Goal: Find specific page/section: Find specific page/section

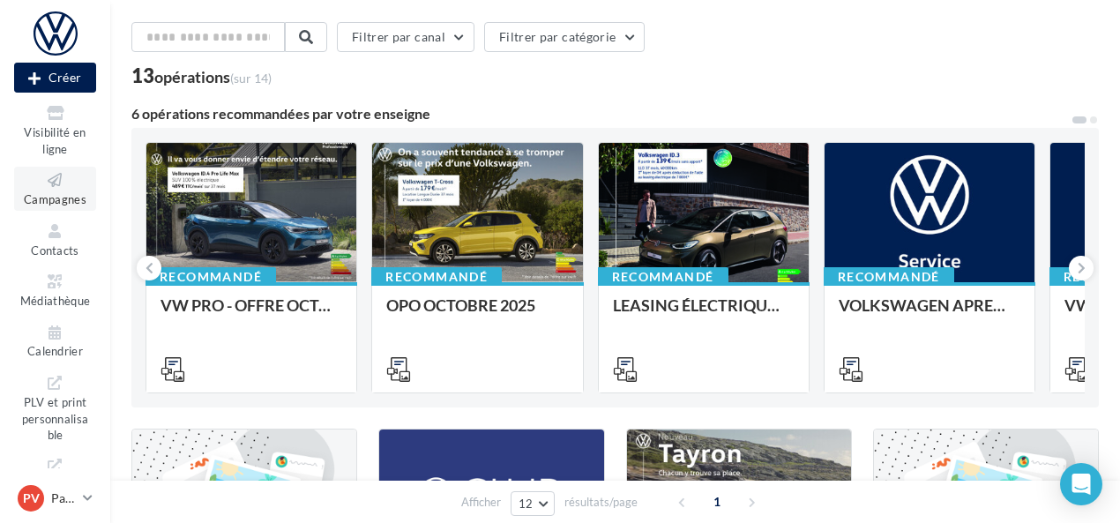
scroll to position [183, 0]
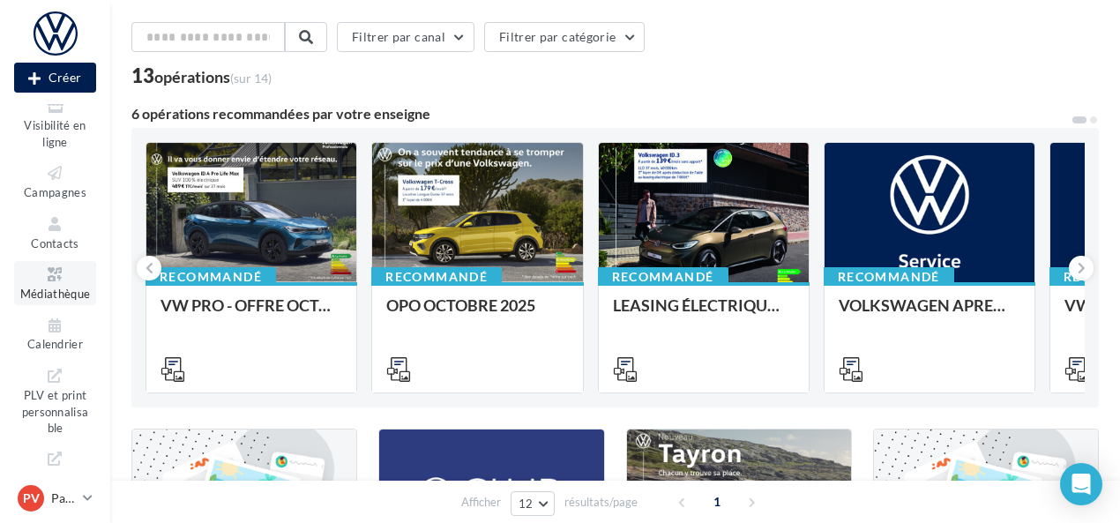
click at [48, 295] on span "Médiathèque" at bounding box center [55, 294] width 71 height 14
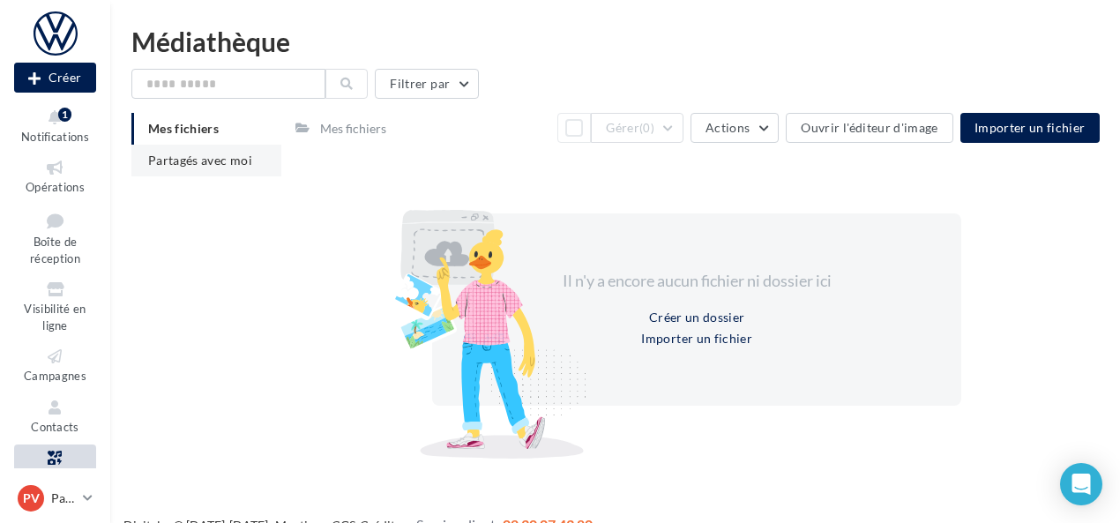
click at [210, 170] on li "Partagés avec moi" at bounding box center [206, 161] width 150 height 32
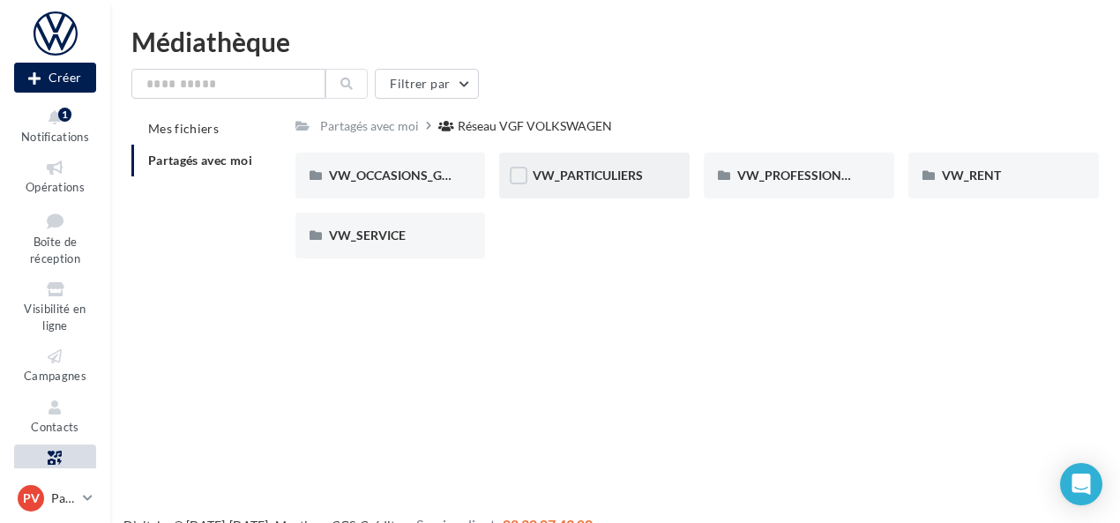
click at [584, 188] on div "VW_PARTICULIERS" at bounding box center [594, 176] width 191 height 46
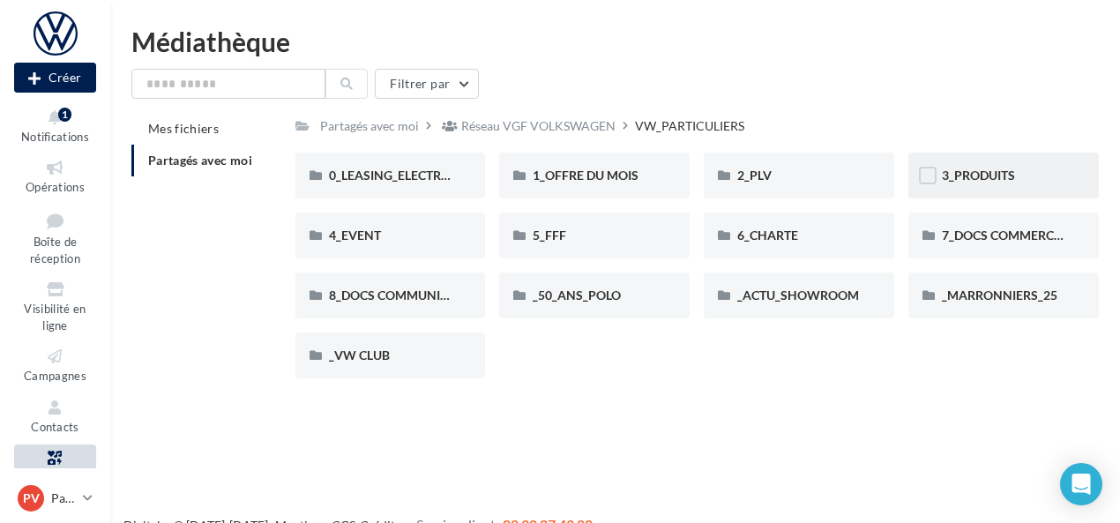
click at [953, 184] on div "3_PRODUITS" at bounding box center [1003, 176] width 123 height 18
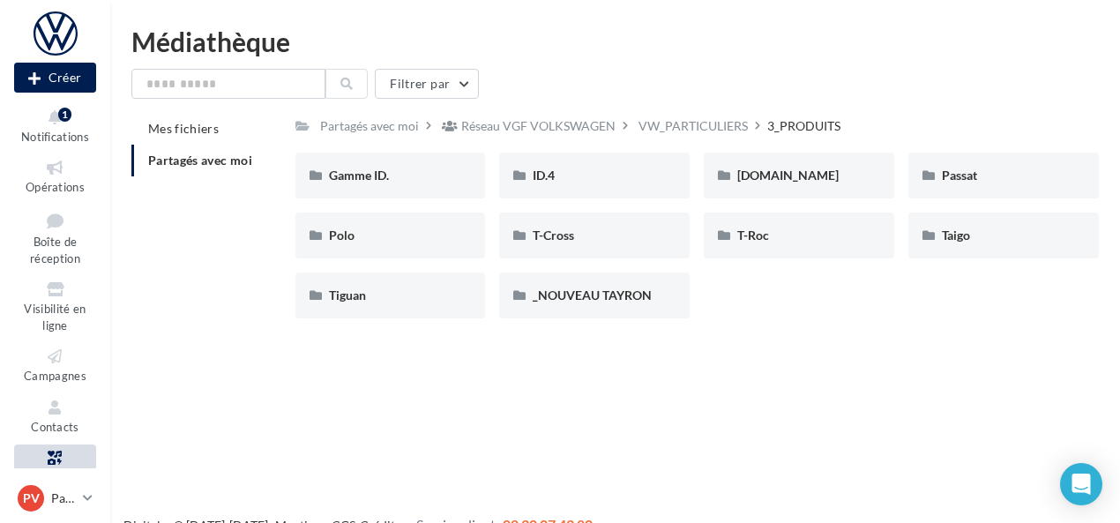
click at [694, 123] on div "VW_PARTICULIERS" at bounding box center [693, 126] width 109 height 18
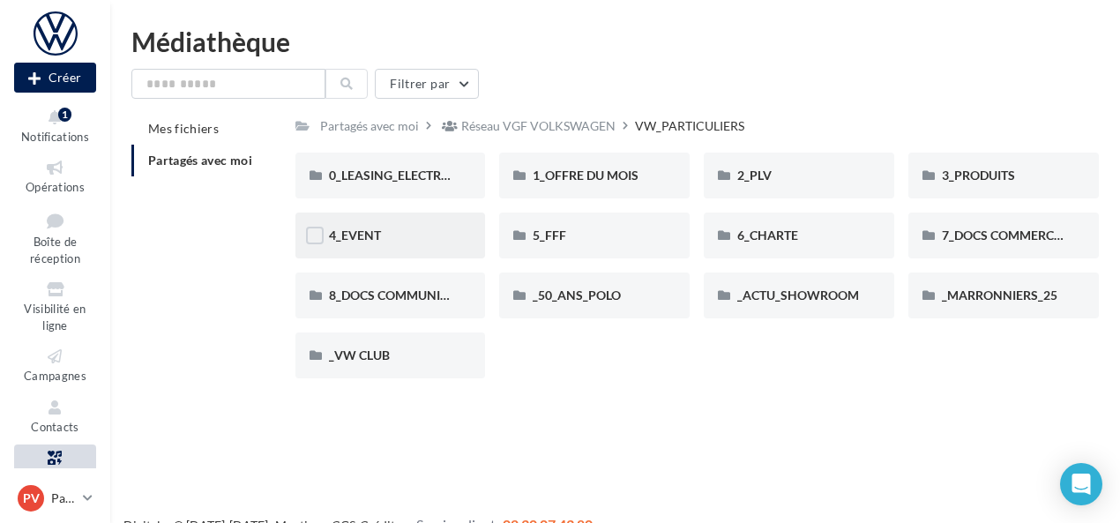
click at [393, 244] on div "4_EVENT" at bounding box center [390, 236] width 123 height 18
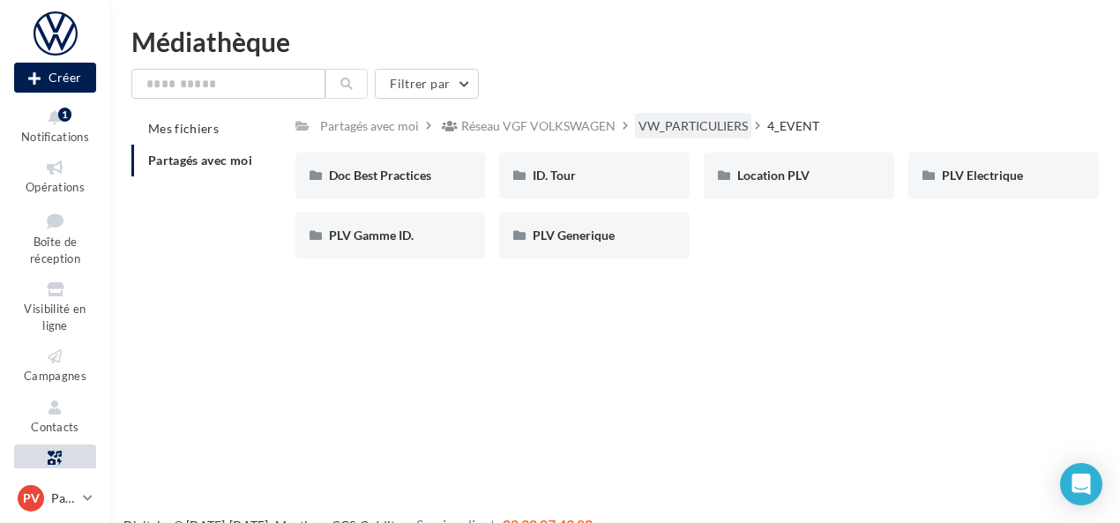
click at [694, 125] on div "VW_PARTICULIERS" at bounding box center [693, 126] width 109 height 18
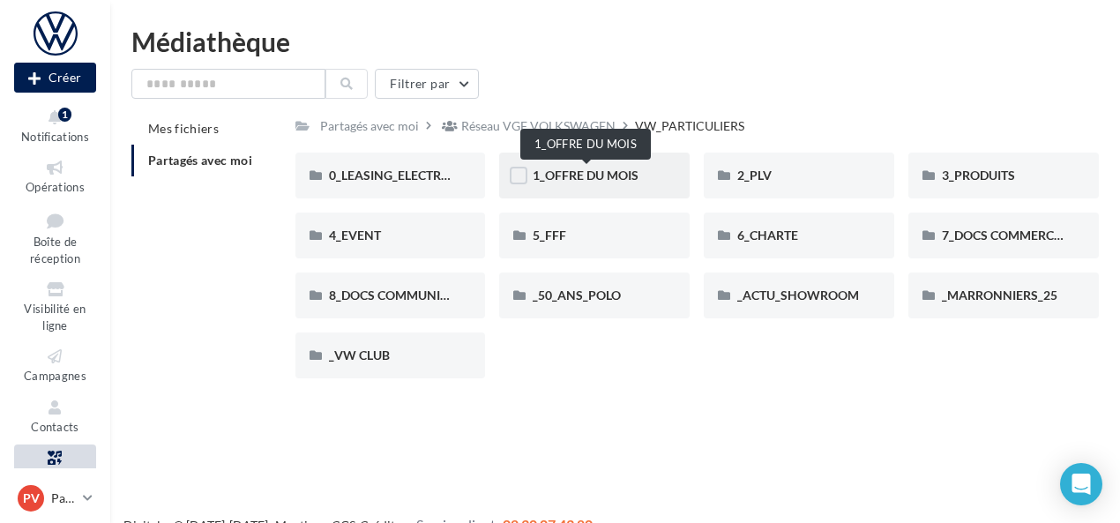
click at [589, 170] on span "1_OFFRE DU MOIS" at bounding box center [586, 175] width 106 height 15
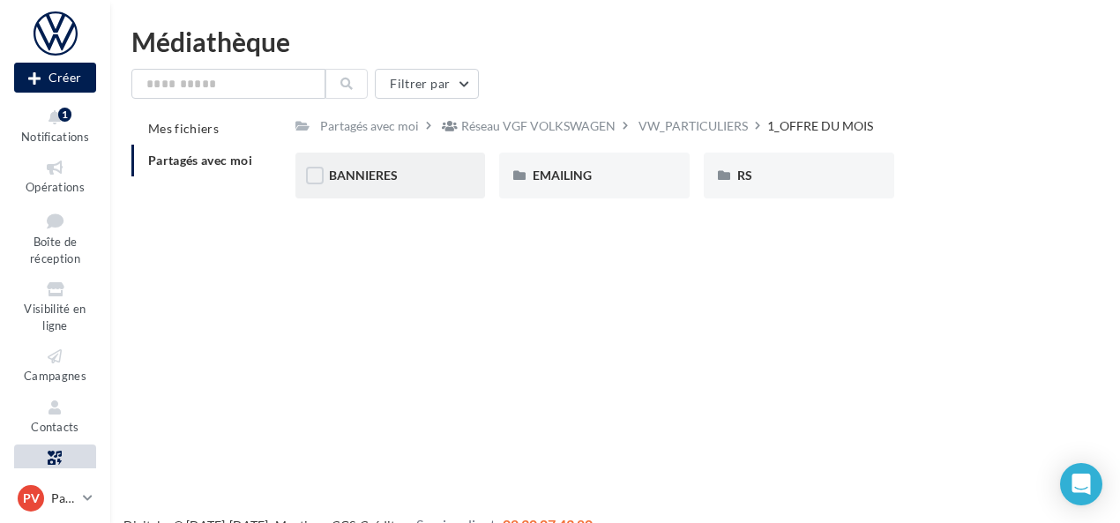
click at [400, 189] on div "BANNIERES" at bounding box center [390, 176] width 191 height 46
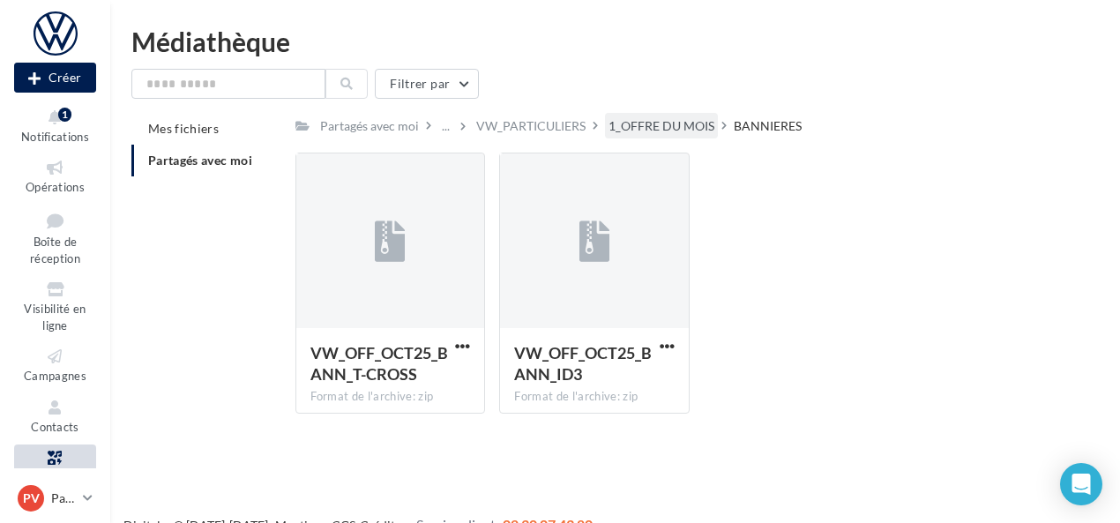
click at [637, 131] on div "1_OFFRE DU MOIS" at bounding box center [662, 126] width 106 height 18
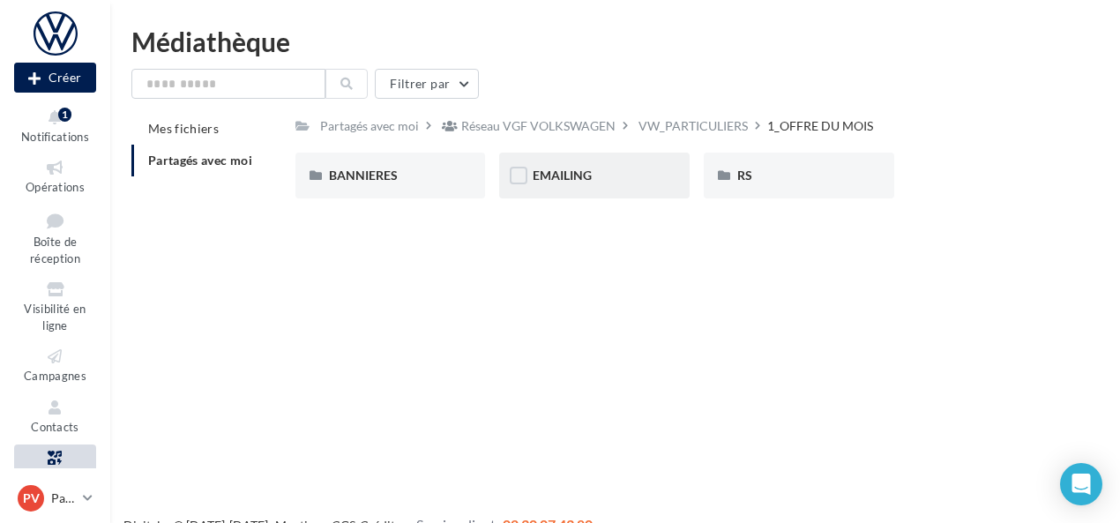
click at [609, 166] on div "EMAILING" at bounding box center [594, 176] width 191 height 46
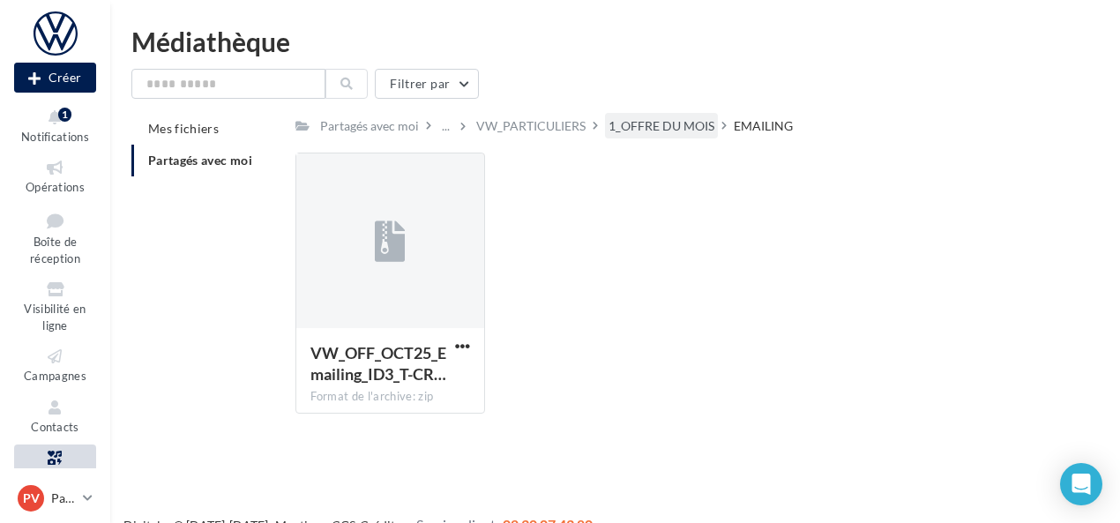
click at [640, 130] on div "1_OFFRE DU MOIS" at bounding box center [662, 126] width 106 height 18
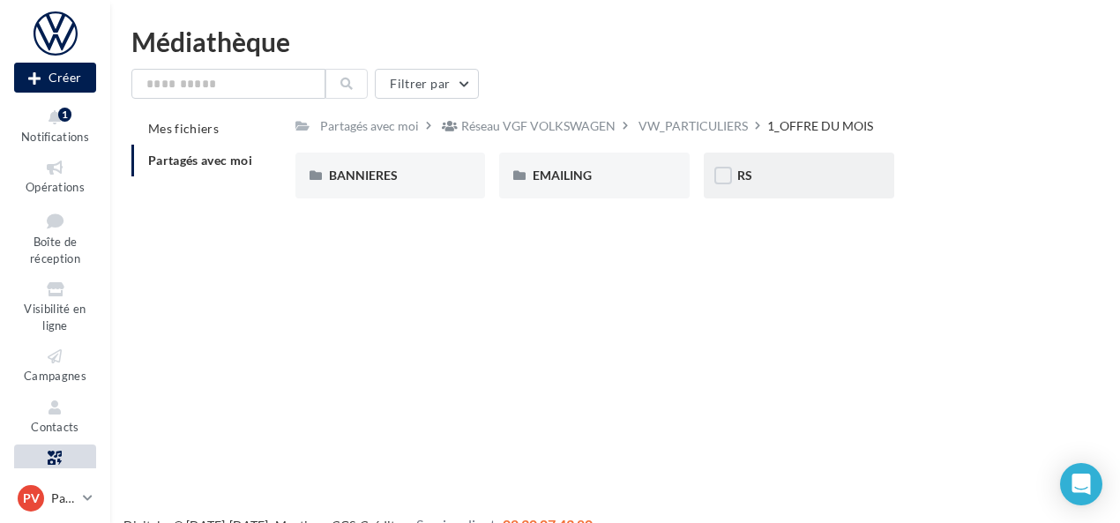
click at [790, 192] on div "RS" at bounding box center [799, 176] width 191 height 46
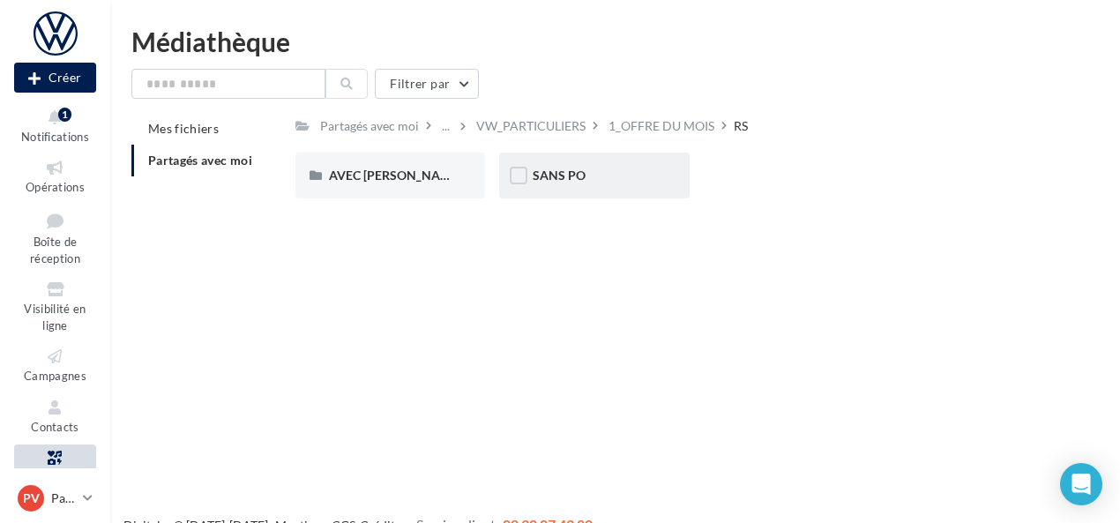
click at [584, 187] on div "SANS PO" at bounding box center [594, 176] width 191 height 46
click at [390, 188] on div "ID.3" at bounding box center [390, 176] width 191 height 46
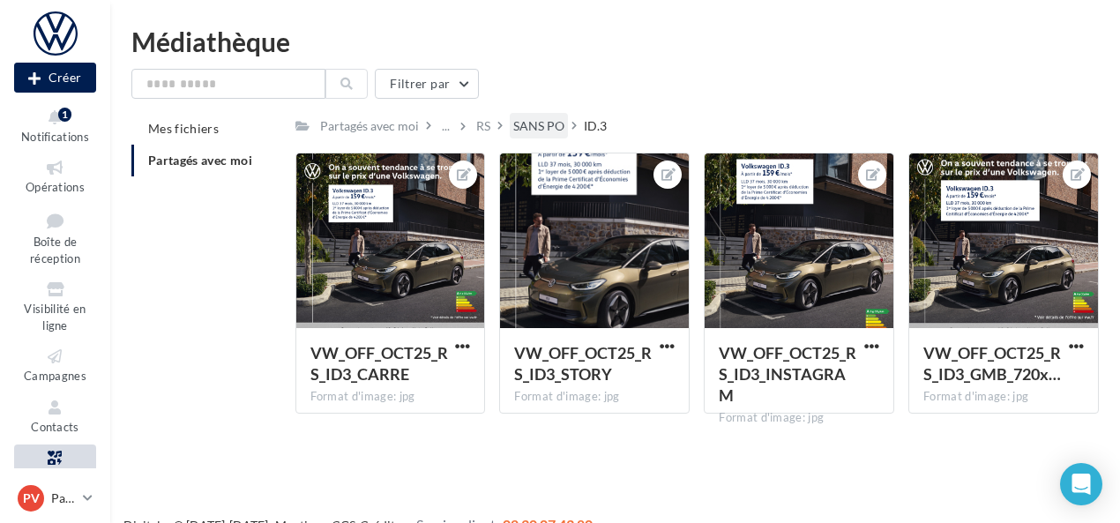
click at [527, 123] on div "SANS PO" at bounding box center [538, 126] width 51 height 18
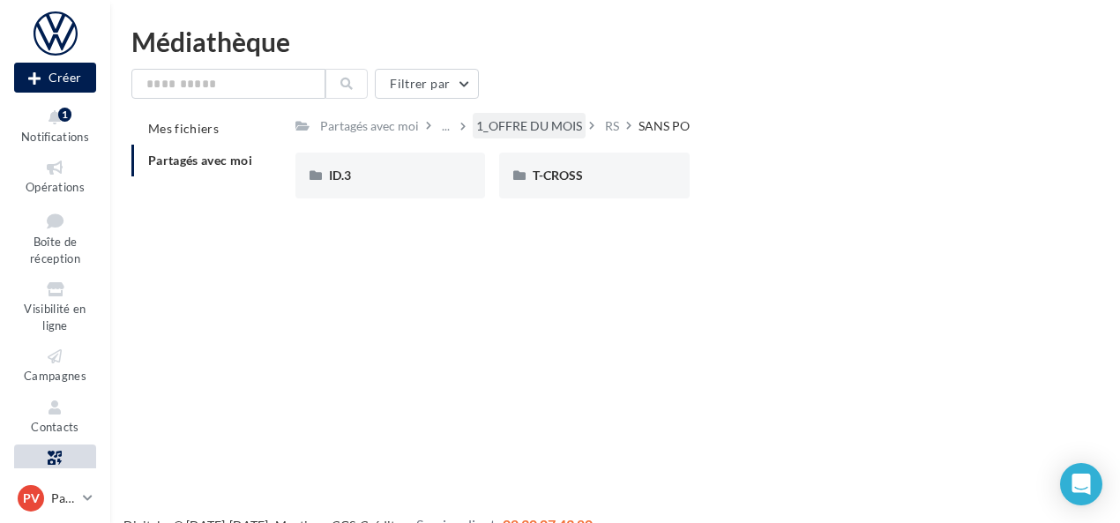
click at [490, 118] on div "1_OFFRE DU MOIS" at bounding box center [529, 126] width 106 height 18
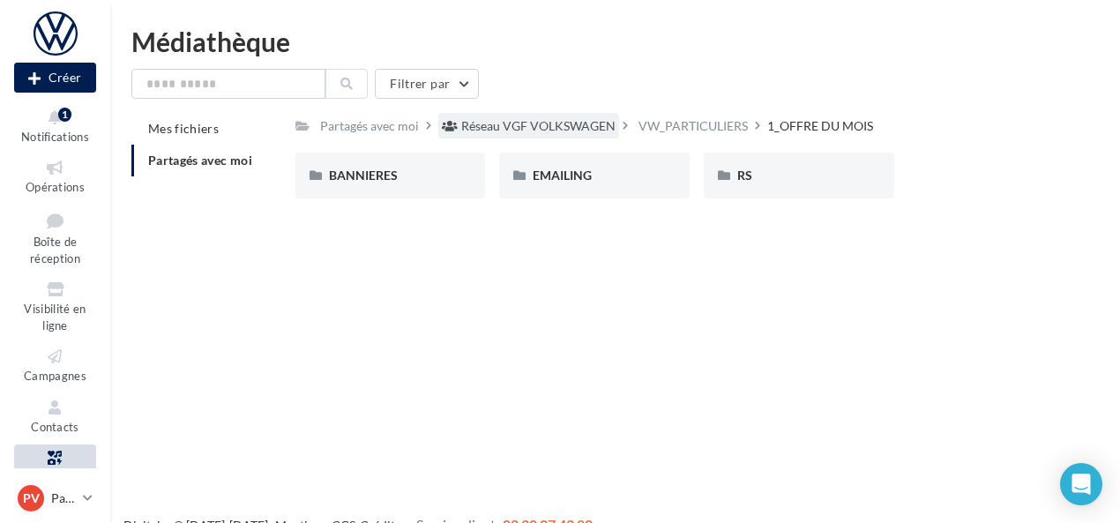
click at [562, 129] on div "Réseau VGF VOLKSWAGEN" at bounding box center [538, 126] width 154 height 18
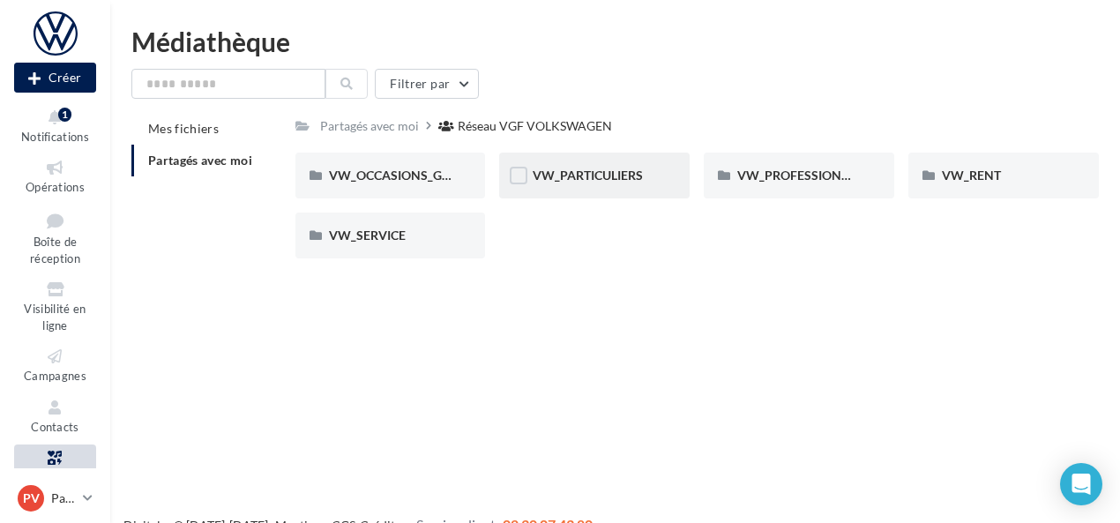
click at [594, 187] on div "VW_PARTICULIERS" at bounding box center [594, 176] width 191 height 46
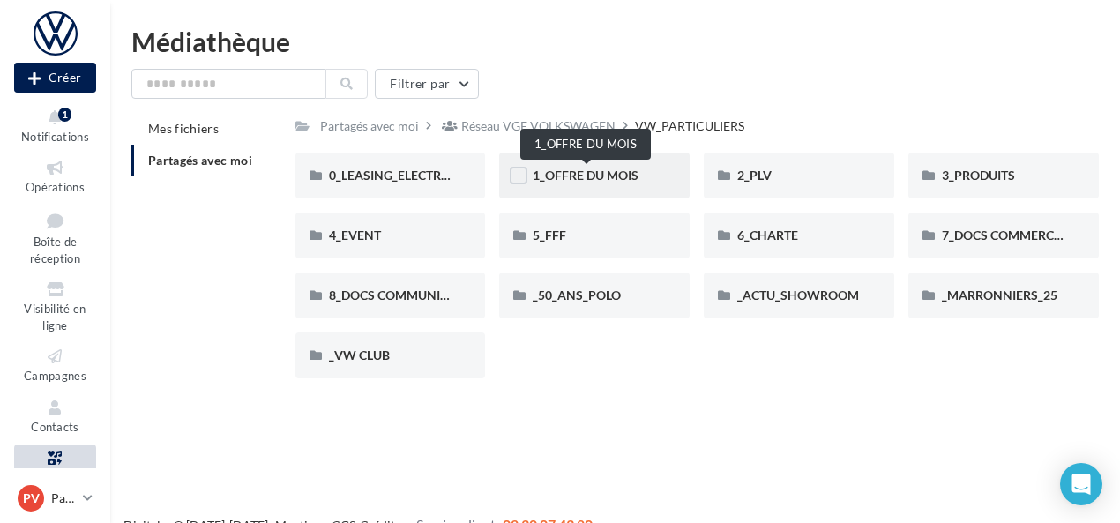
click at [609, 172] on span "1_OFFRE DU MOIS" at bounding box center [586, 175] width 106 height 15
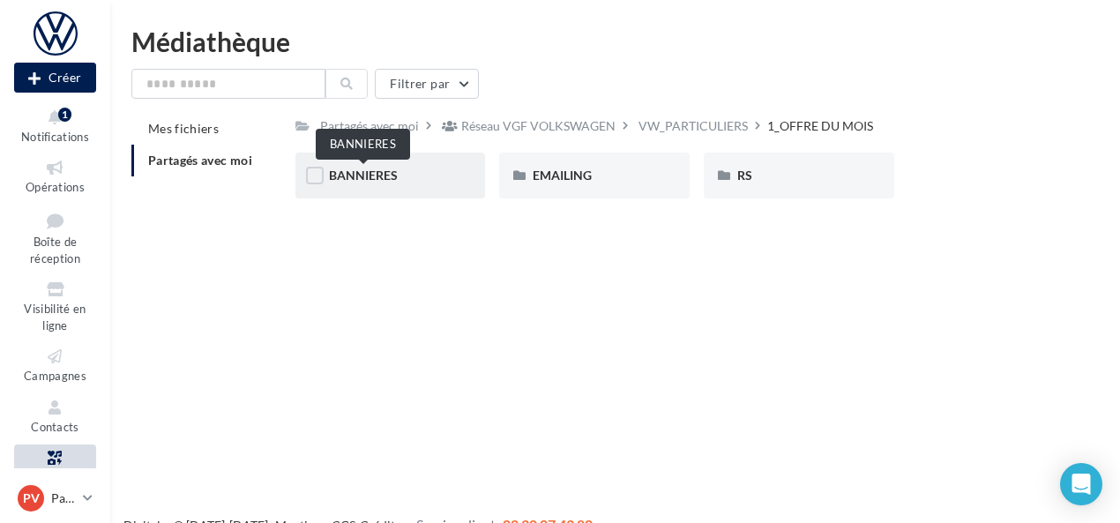
click at [395, 179] on span "BANNIERES" at bounding box center [363, 175] width 69 height 15
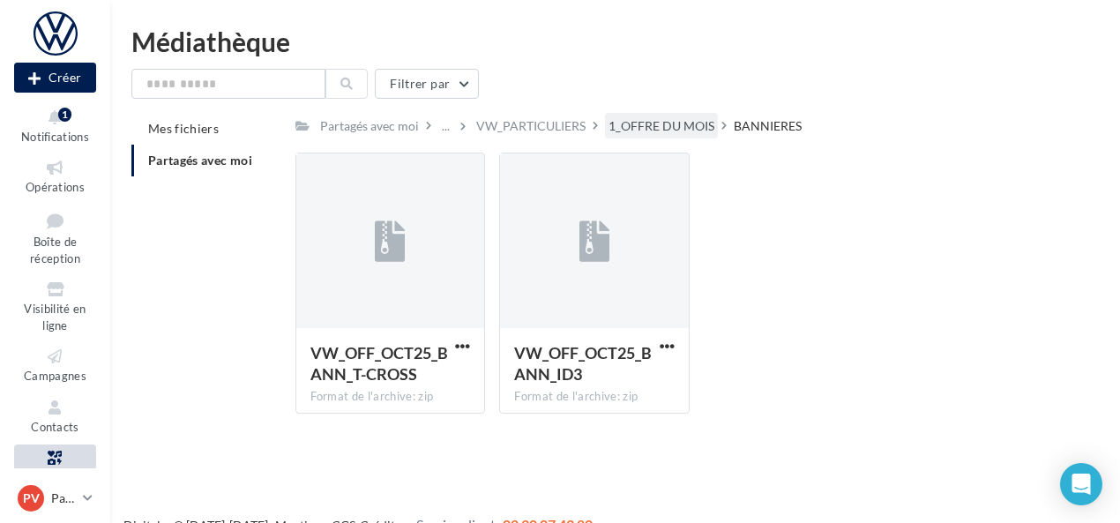
click at [662, 113] on div "1_OFFRE DU MOIS" at bounding box center [661, 126] width 113 height 26
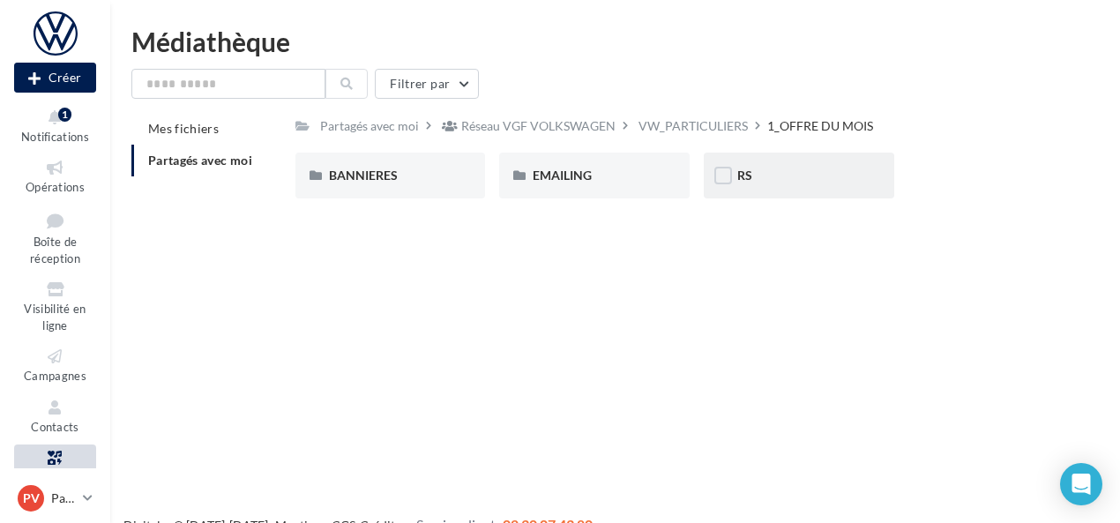
click at [772, 180] on div "RS" at bounding box center [798, 176] width 123 height 18
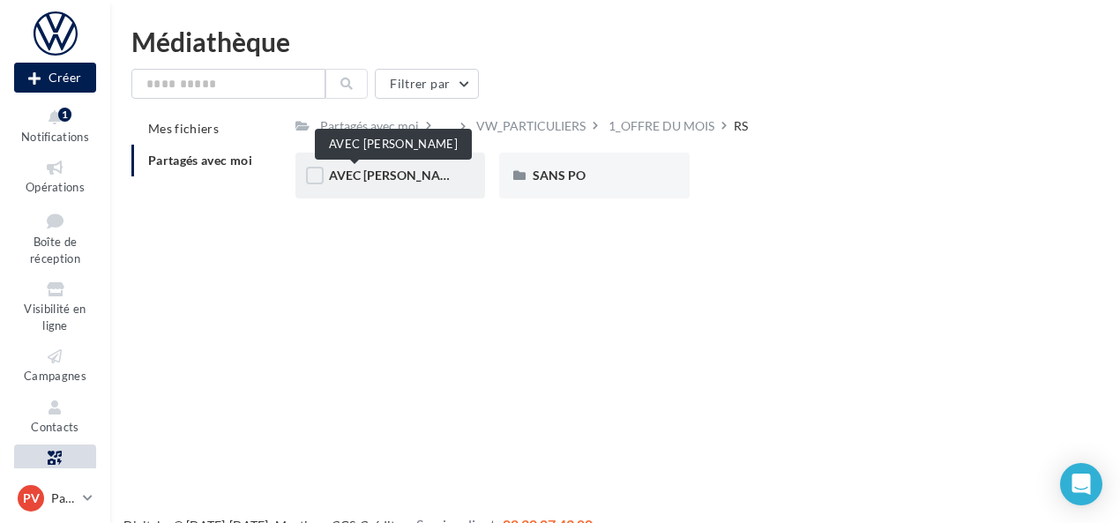
click at [379, 178] on span "AVEC [PERSON_NAME]" at bounding box center [395, 175] width 133 height 15
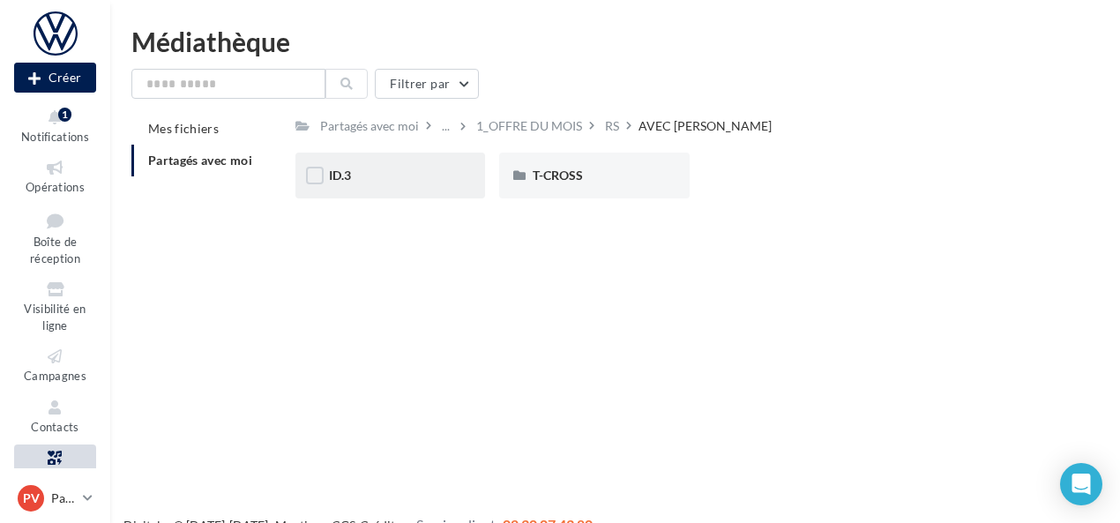
click at [414, 184] on div "ID.3" at bounding box center [390, 176] width 123 height 18
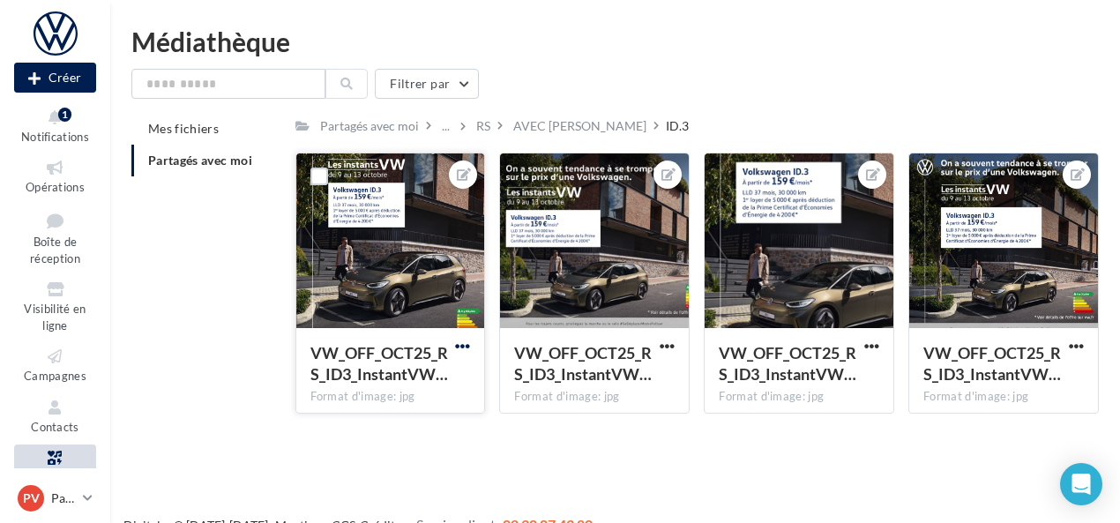
click at [460, 348] on span "button" at bounding box center [462, 346] width 15 height 15
click at [398, 251] on div at bounding box center [390, 241] width 189 height 176
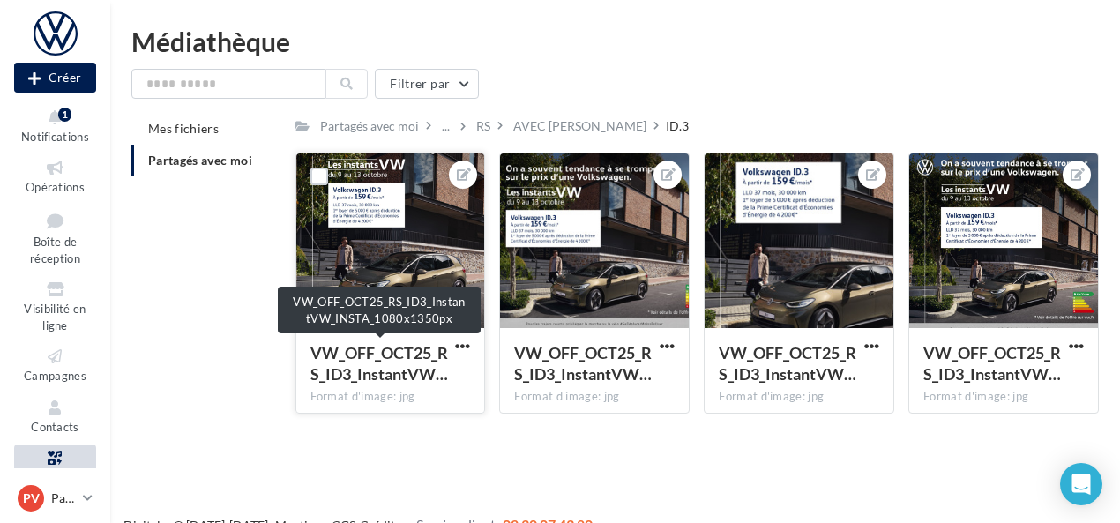
click at [393, 359] on span "VW_OFF_OCT25_RS_ID3_InstantVW…" at bounding box center [379, 363] width 138 height 41
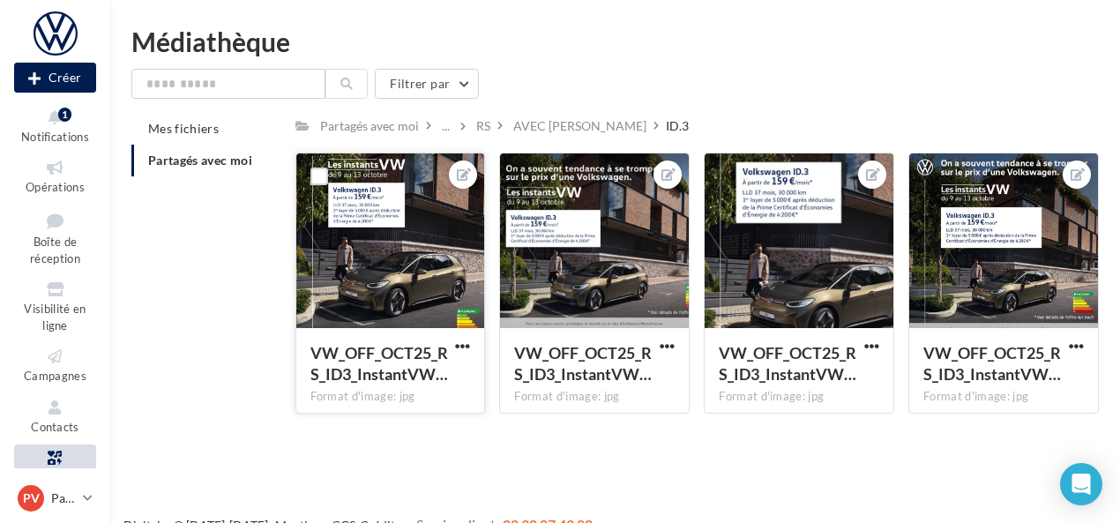
click at [393, 359] on span "VW_OFF_OCT25_RS_ID3_InstantVW…" at bounding box center [379, 363] width 138 height 41
click at [352, 220] on div at bounding box center [390, 241] width 189 height 176
click at [669, 341] on span "button" at bounding box center [667, 346] width 15 height 15
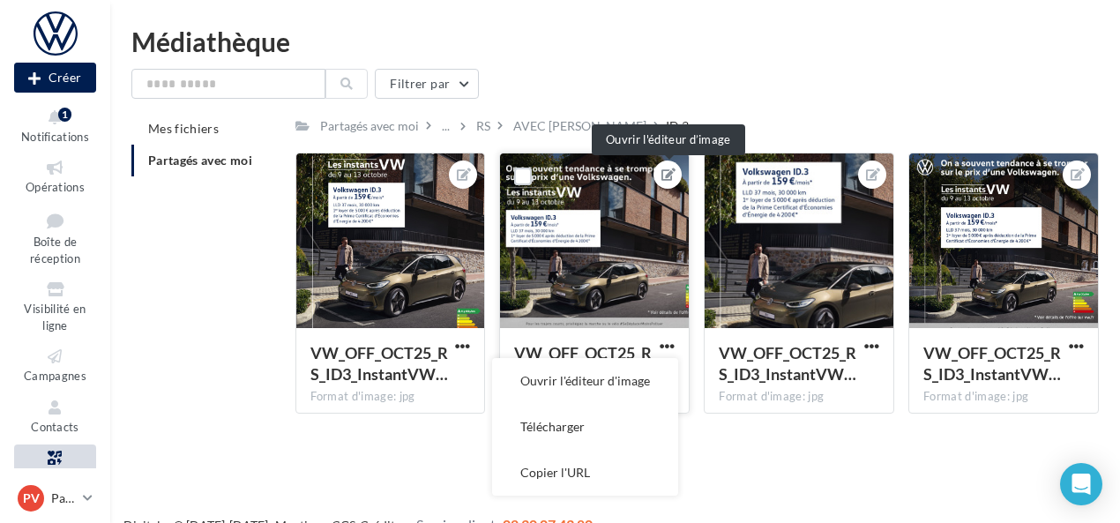
click at [662, 175] on icon at bounding box center [669, 174] width 14 height 12
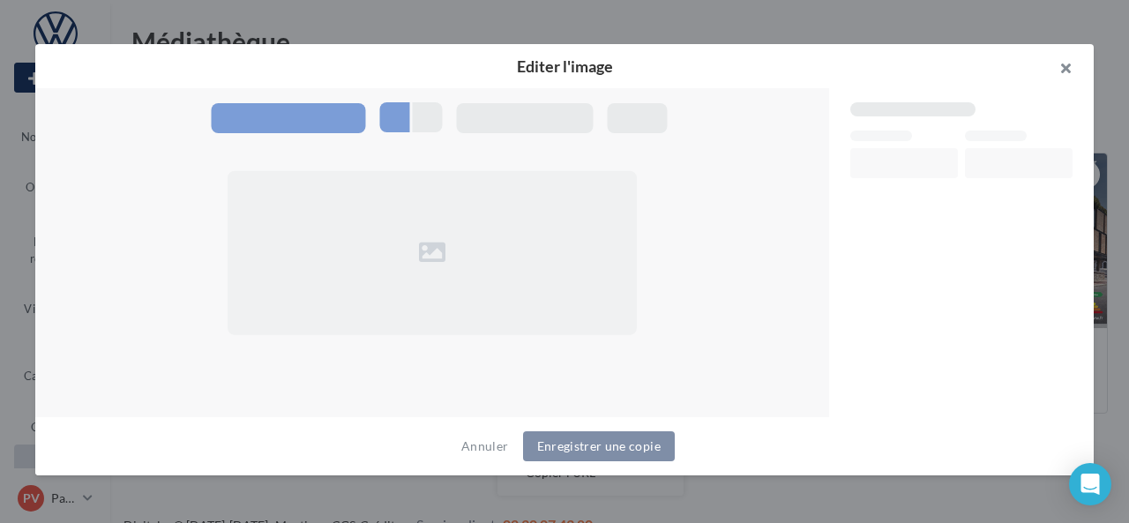
click at [1069, 70] on button "button" at bounding box center [1058, 70] width 71 height 53
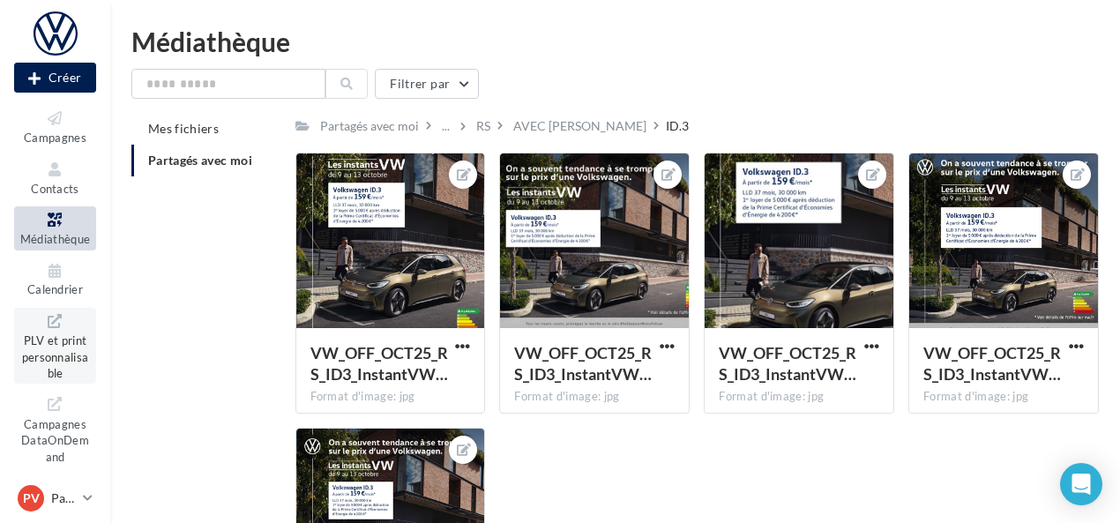
scroll to position [243, 0]
click at [45, 316] on icon at bounding box center [54, 316] width 71 height 20
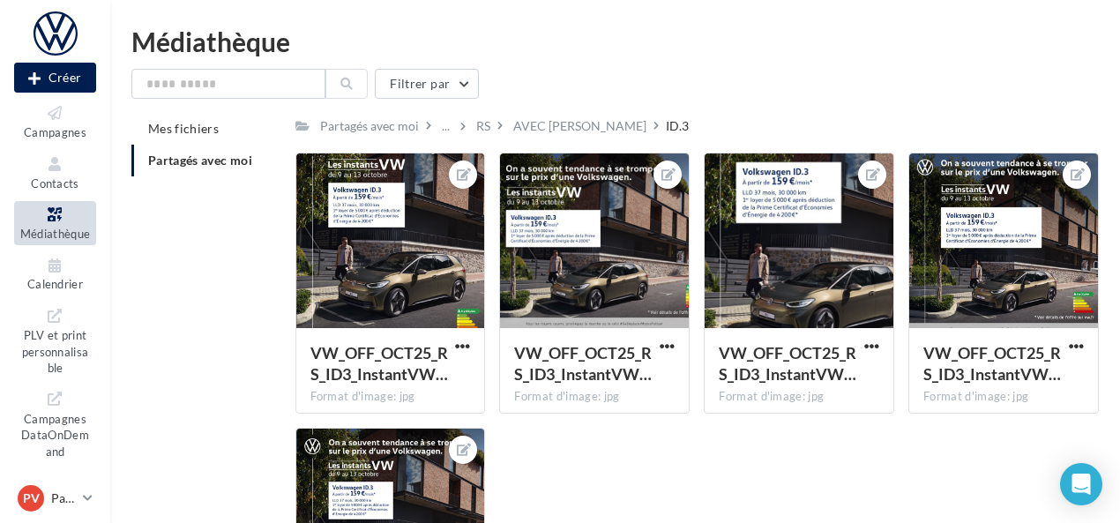
click at [212, 162] on span "Partagés avec moi" at bounding box center [200, 160] width 104 height 15
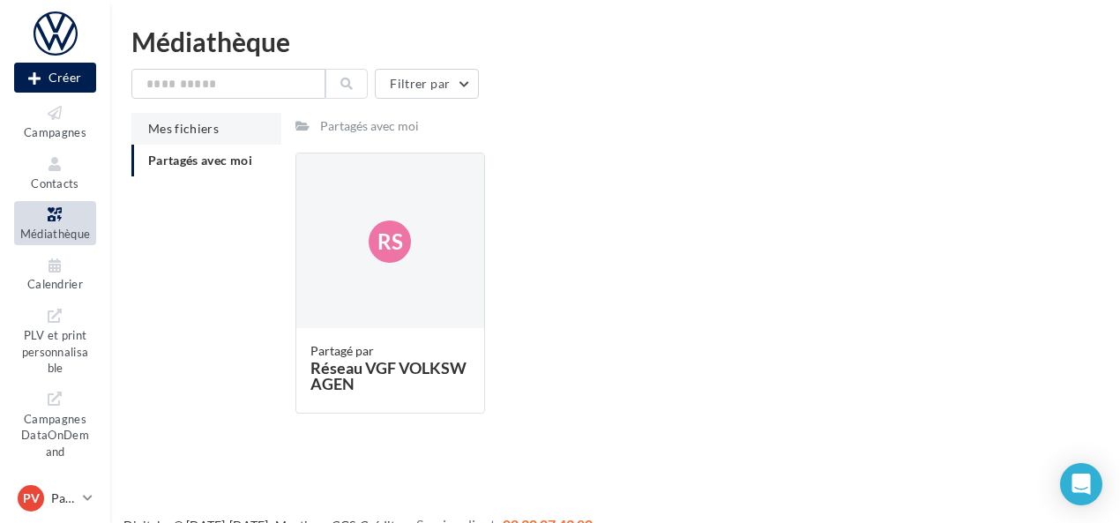
click at [205, 133] on span "Mes fichiers" at bounding box center [183, 128] width 71 height 15
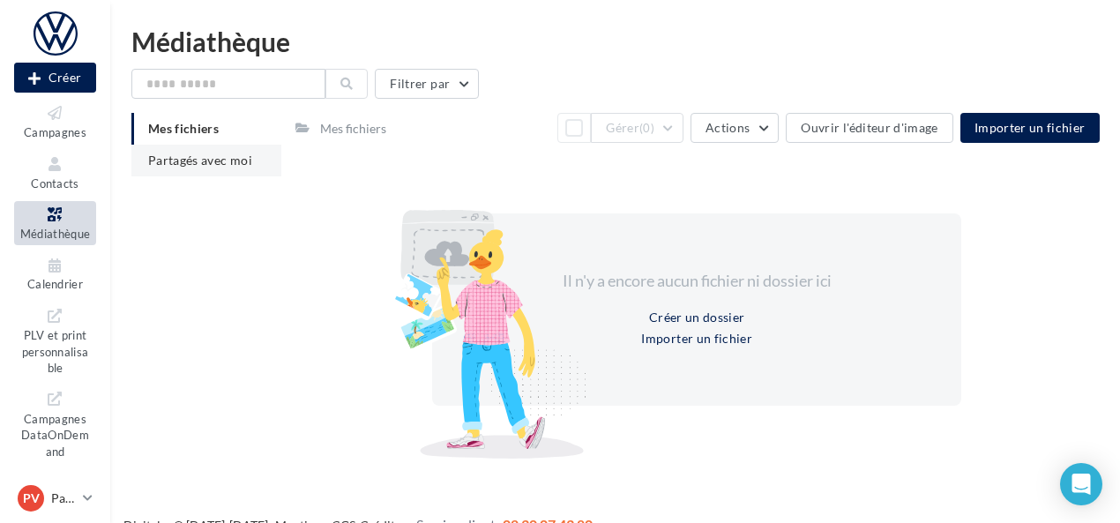
click at [196, 155] on span "Partagés avec moi" at bounding box center [200, 160] width 104 height 15
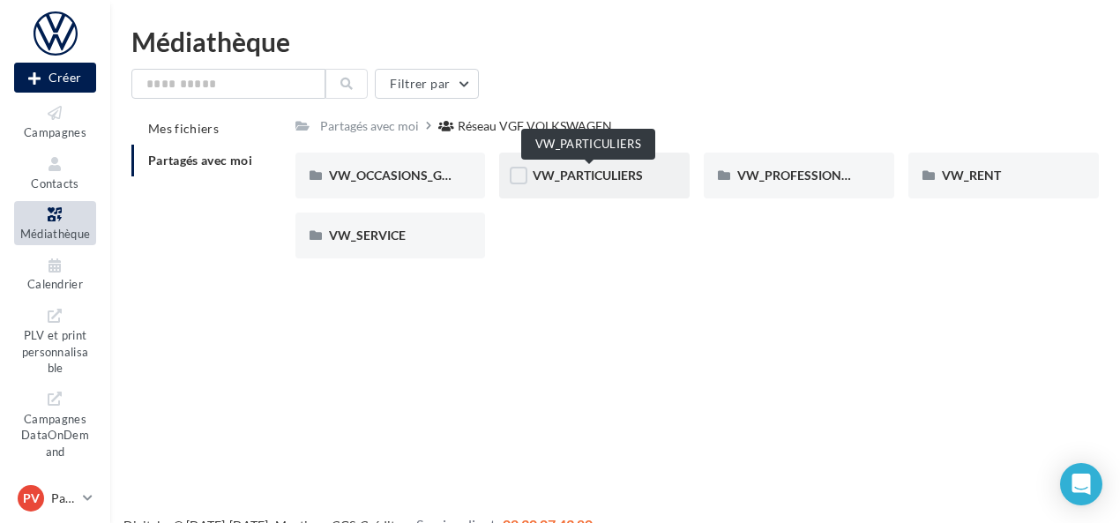
click at [610, 176] on span "VW_PARTICULIERS" at bounding box center [588, 175] width 110 height 15
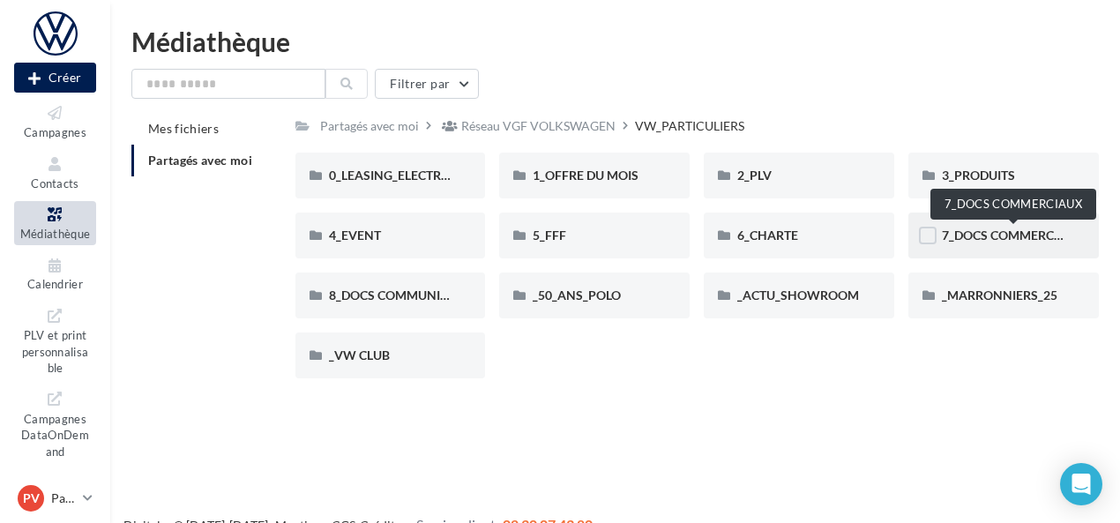
click at [961, 234] on span "7_DOCS COMMERCIAUX" at bounding box center [1013, 235] width 142 height 15
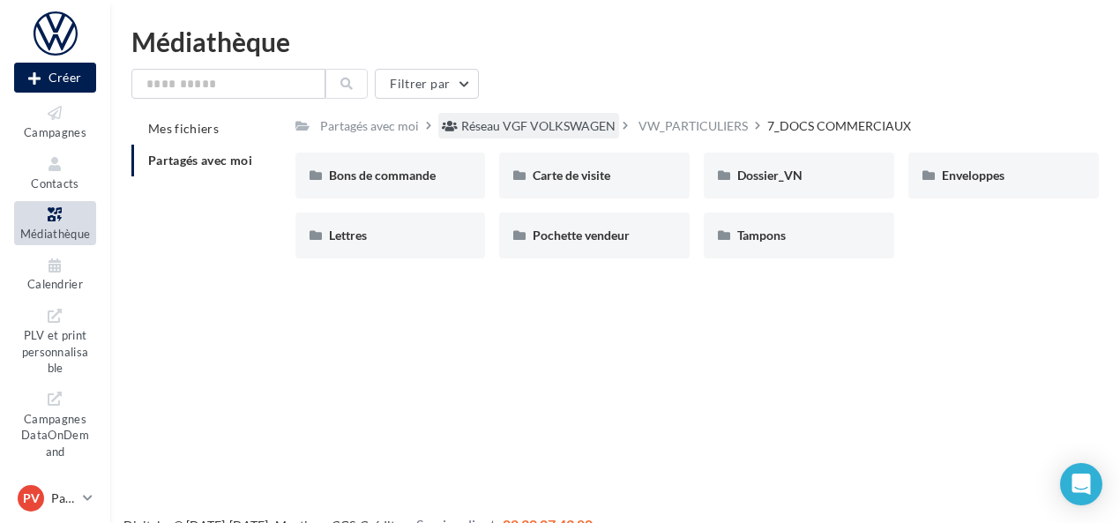
click at [520, 130] on div "Réseau VGF VOLKSWAGEN" at bounding box center [538, 126] width 154 height 18
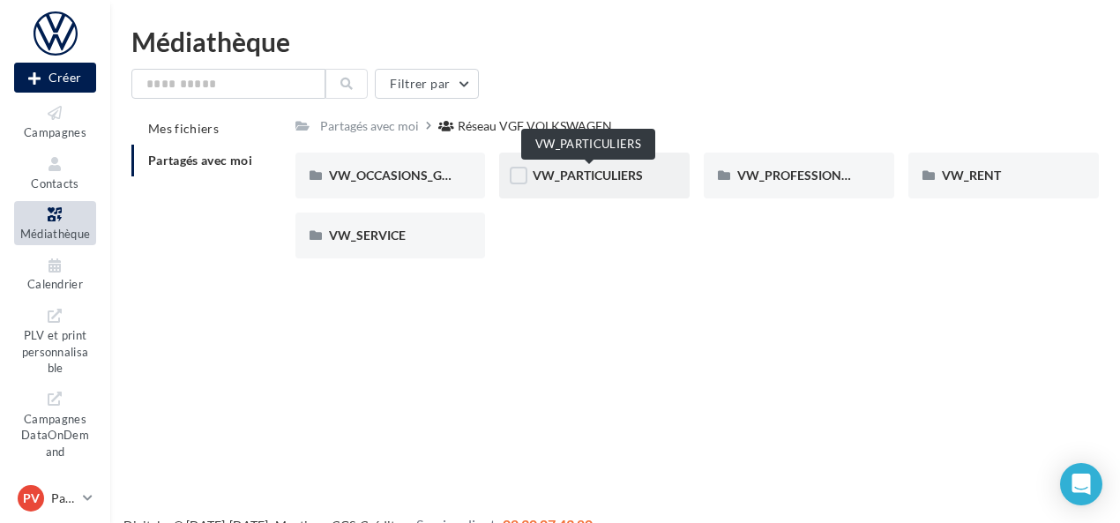
click at [546, 170] on span "VW_PARTICULIERS" at bounding box center [588, 175] width 110 height 15
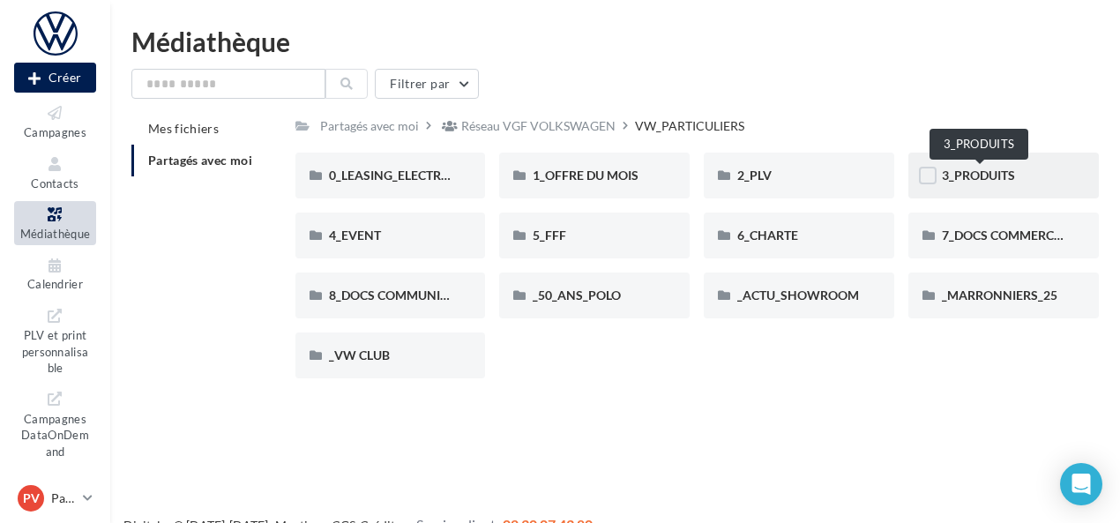
click at [972, 172] on span "3_PRODUITS" at bounding box center [978, 175] width 73 height 15
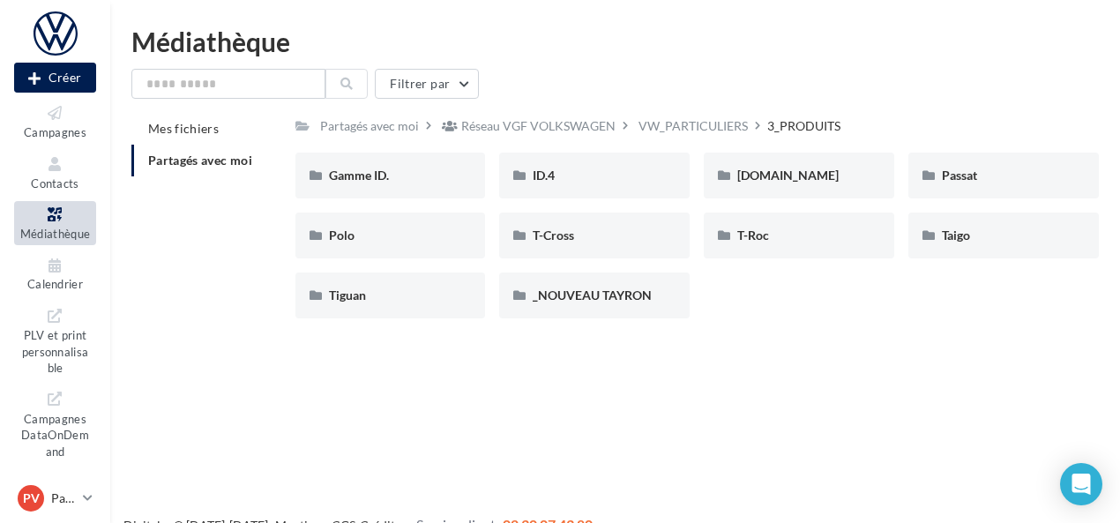
scroll to position [10, 0]
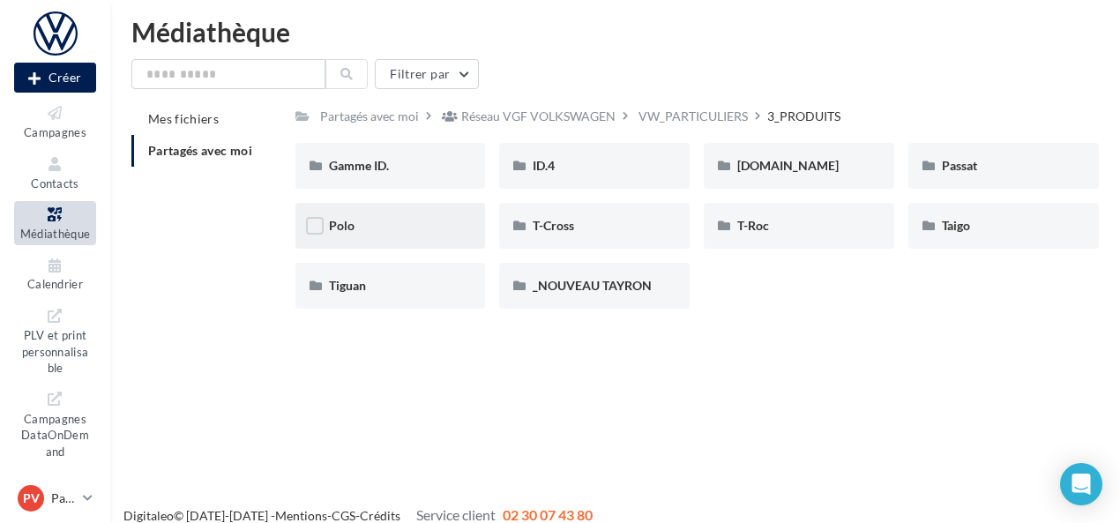
click at [362, 218] on div "Polo" at bounding box center [390, 226] width 123 height 18
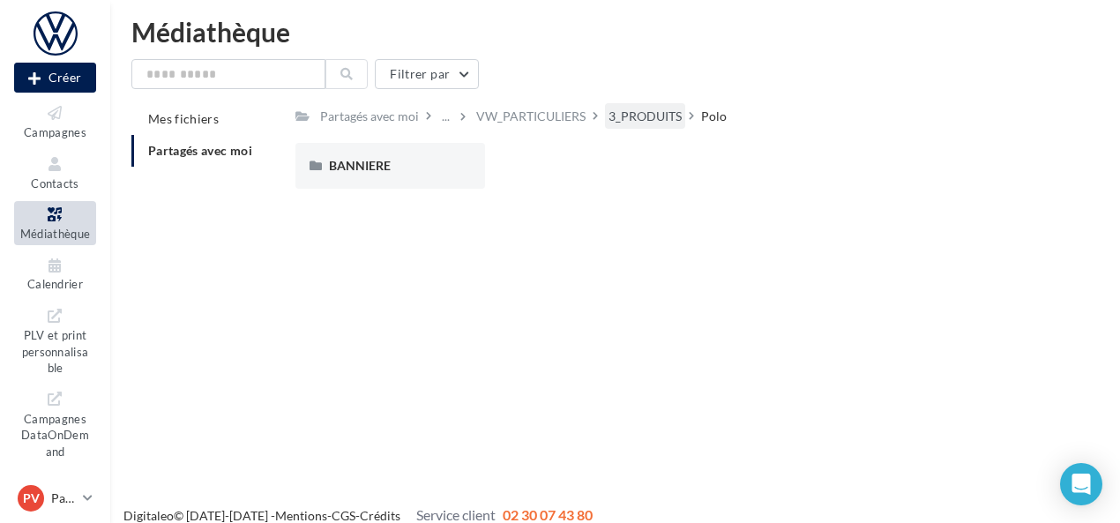
click at [647, 123] on div "3_PRODUITS" at bounding box center [645, 117] width 73 height 18
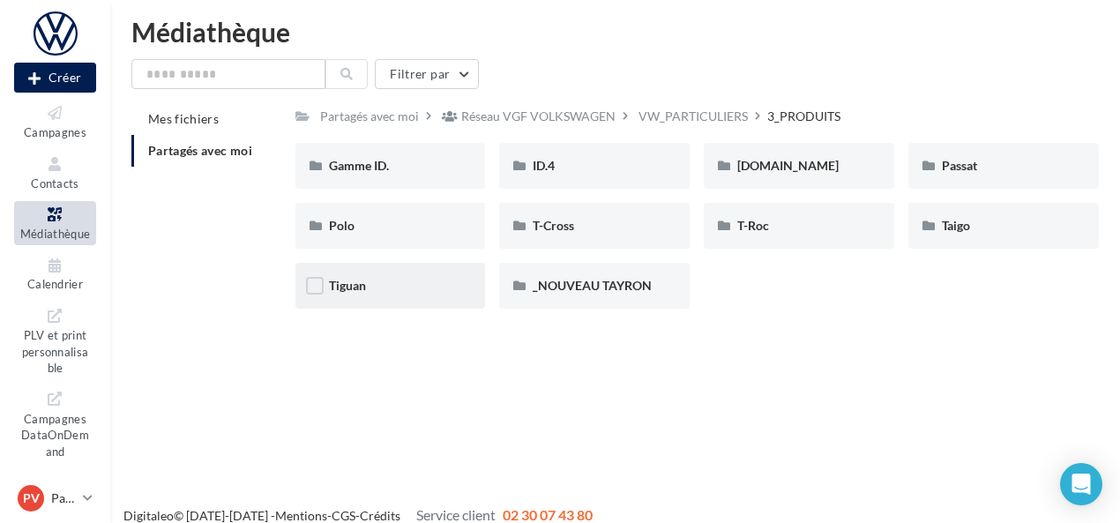
click at [363, 304] on div "Tiguan" at bounding box center [390, 286] width 191 height 46
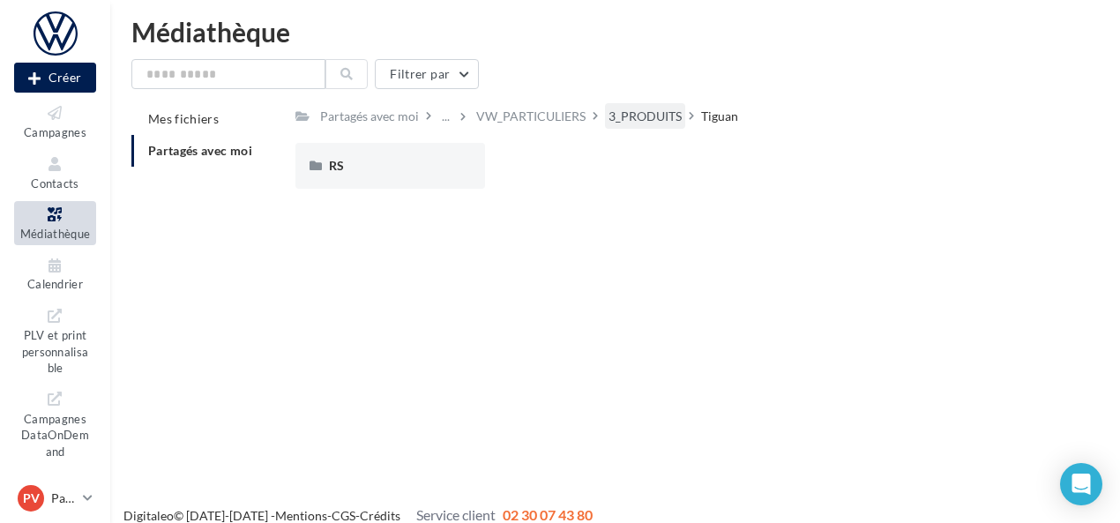
click at [640, 123] on div "3_PRODUITS" at bounding box center [645, 117] width 73 height 18
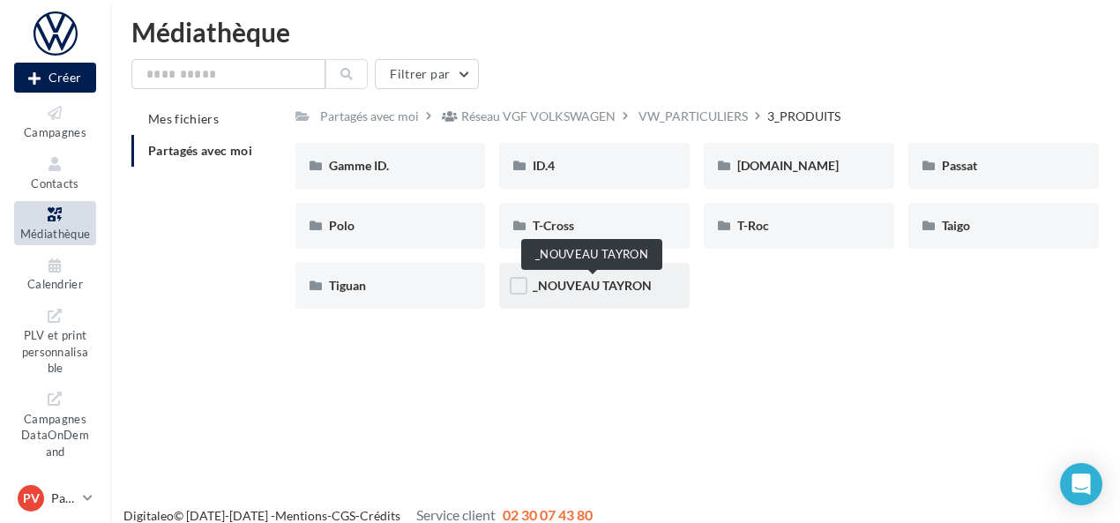
click at [589, 293] on span "_NOUVEAU TAYRON" at bounding box center [592, 285] width 119 height 15
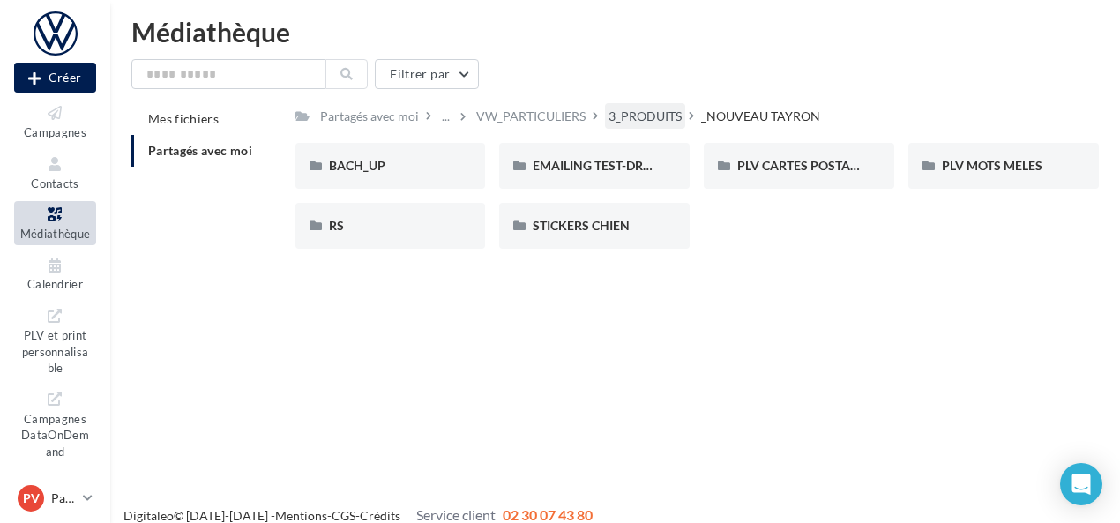
click at [641, 116] on div "3_PRODUITS" at bounding box center [645, 117] width 73 height 18
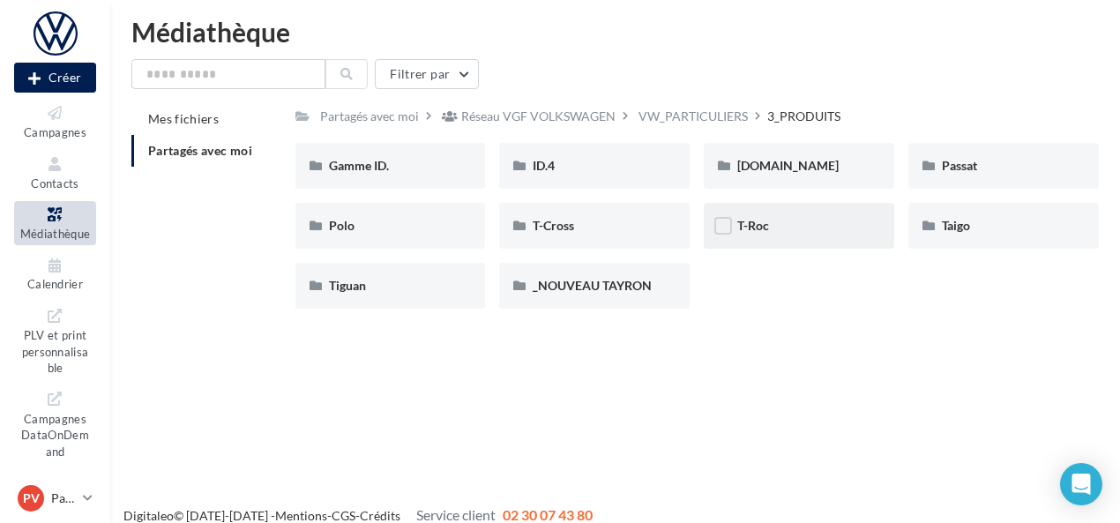
click at [832, 237] on div "T-Roc" at bounding box center [799, 226] width 191 height 46
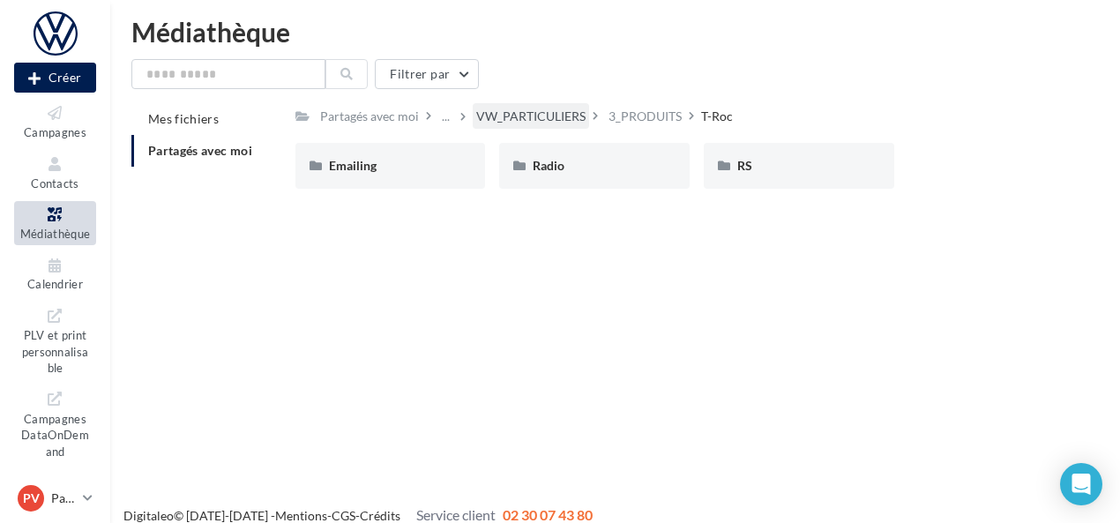
click at [530, 113] on div "VW_PARTICULIERS" at bounding box center [530, 117] width 109 height 18
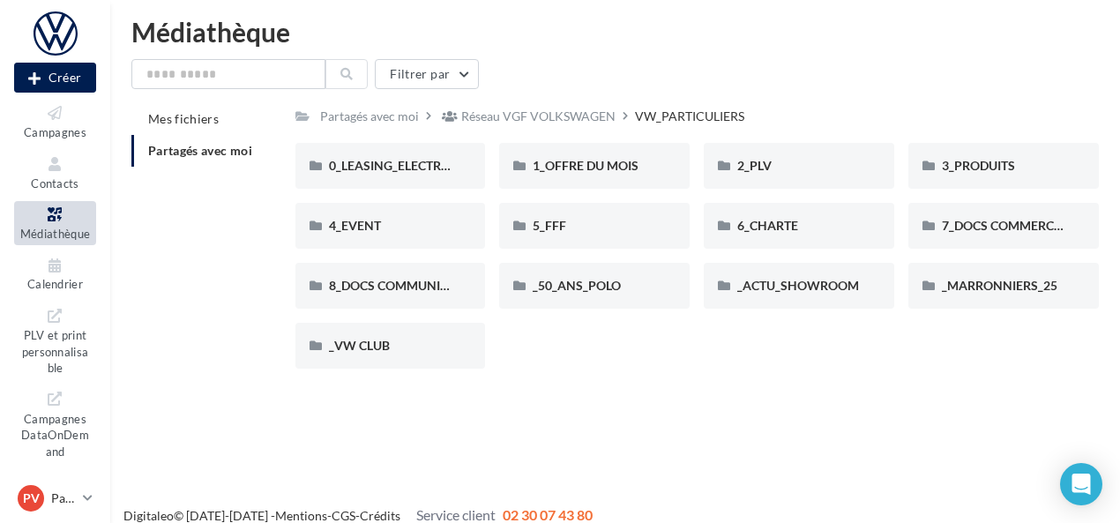
scroll to position [28, 0]
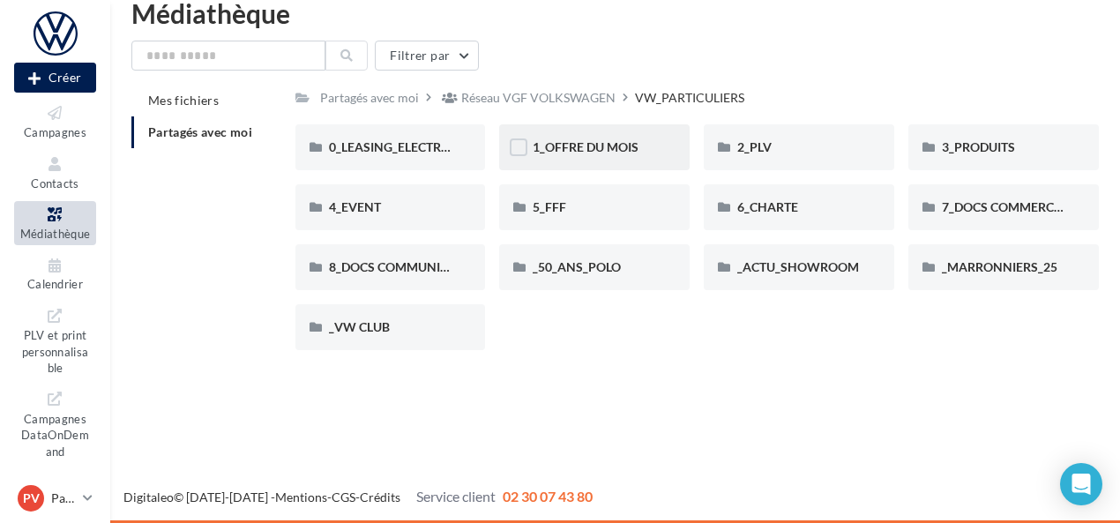
click at [635, 156] on div "1_OFFRE DU MOIS" at bounding box center [594, 147] width 123 height 18
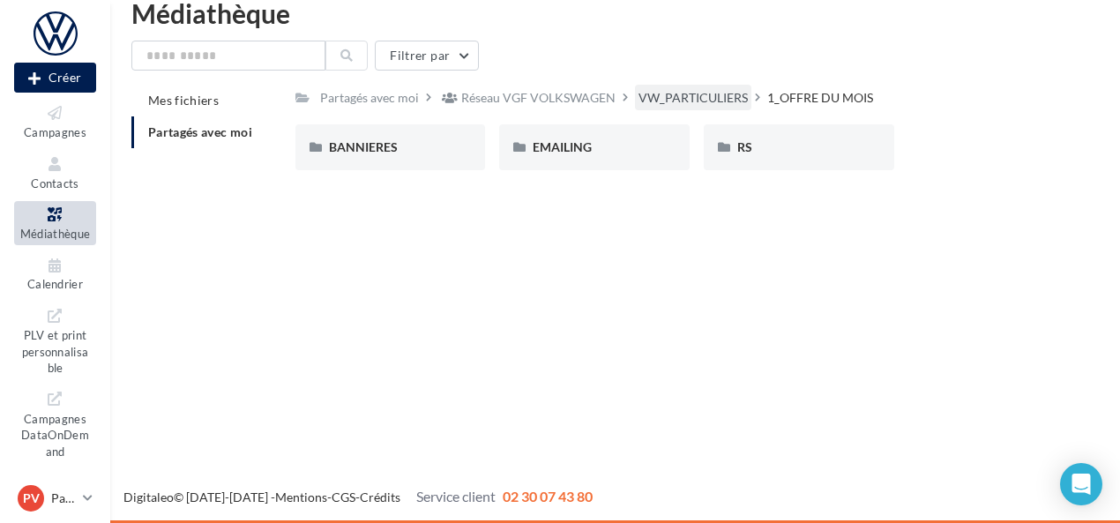
click at [706, 104] on div "VW_PARTICULIERS" at bounding box center [693, 98] width 109 height 18
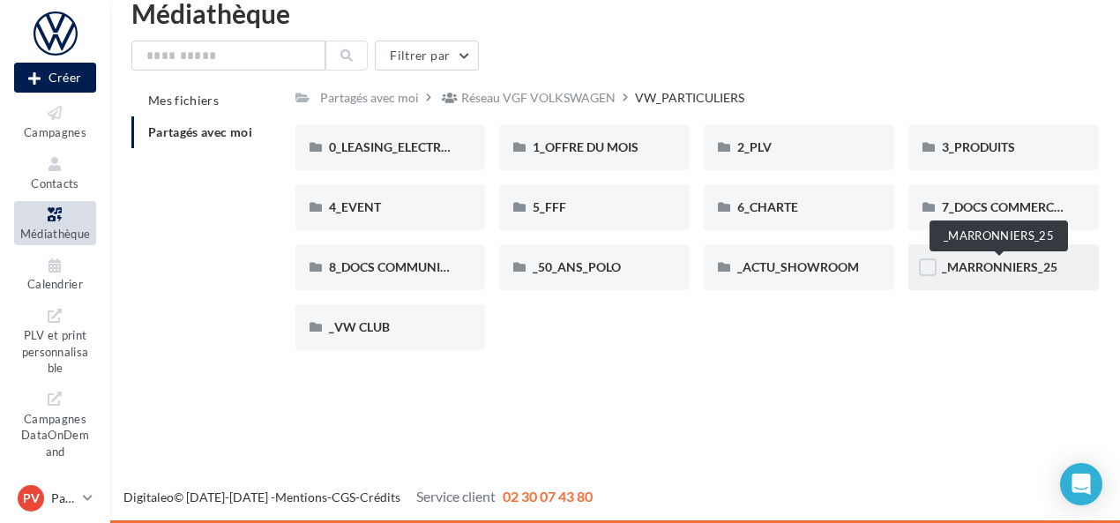
click at [1025, 266] on span "_MARRONNIERS_25" at bounding box center [1000, 266] width 116 height 15
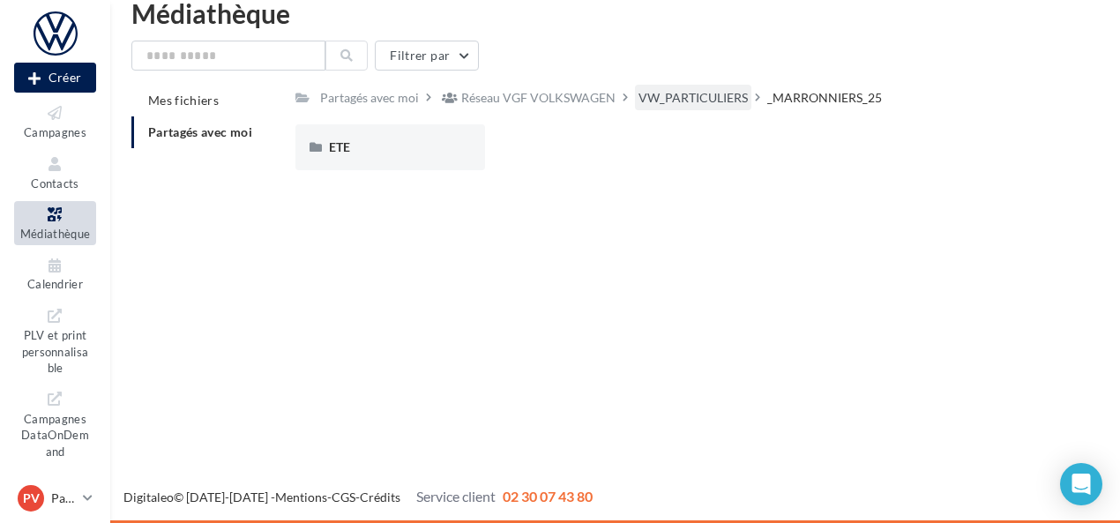
click at [664, 101] on div "VW_PARTICULIERS" at bounding box center [693, 98] width 109 height 18
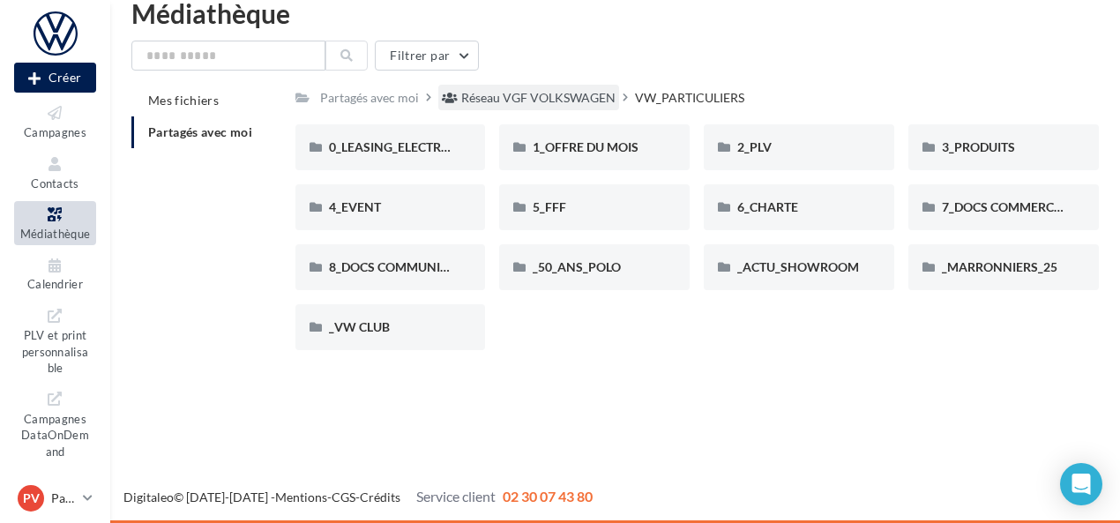
click at [547, 95] on div "Réseau VGF VOLKSWAGEN" at bounding box center [538, 98] width 154 height 18
